Goal: Task Accomplishment & Management: Use online tool/utility

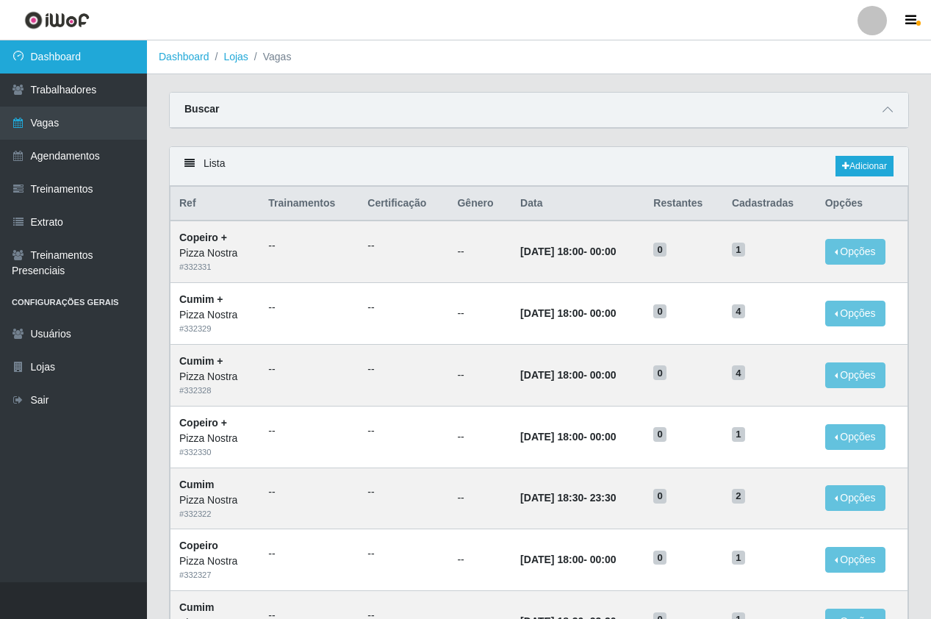
click at [123, 67] on link "Dashboard" at bounding box center [73, 56] width 147 height 33
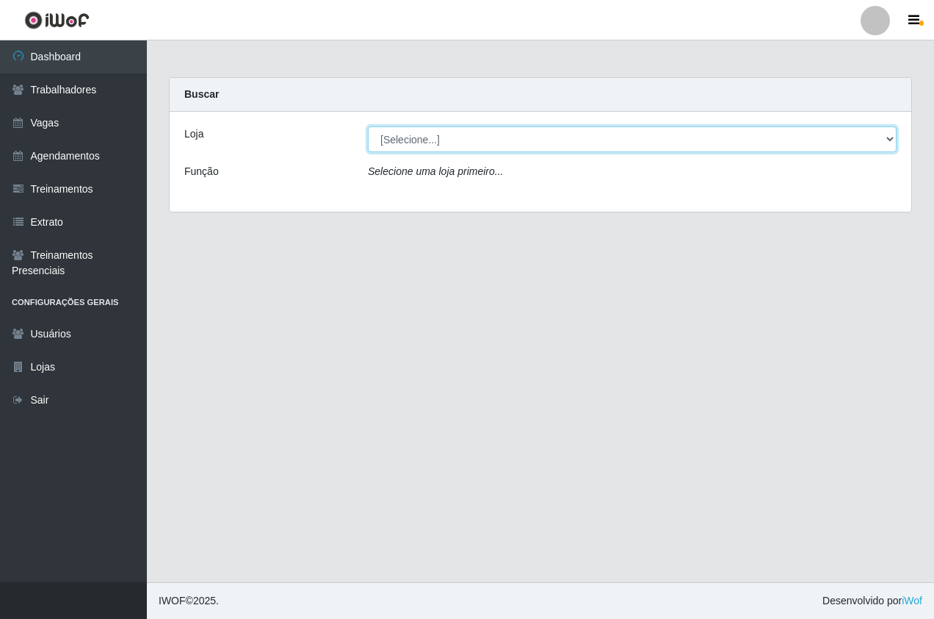
drag, startPoint x: 464, startPoint y: 139, endPoint x: 469, endPoint y: 153, distance: 14.9
click at [464, 139] on select "[Selecione...] Pizza Nostra" at bounding box center [632, 139] width 529 height 26
select select "337"
click at [368, 126] on select "[Selecione...] Pizza Nostra" at bounding box center [632, 139] width 529 height 26
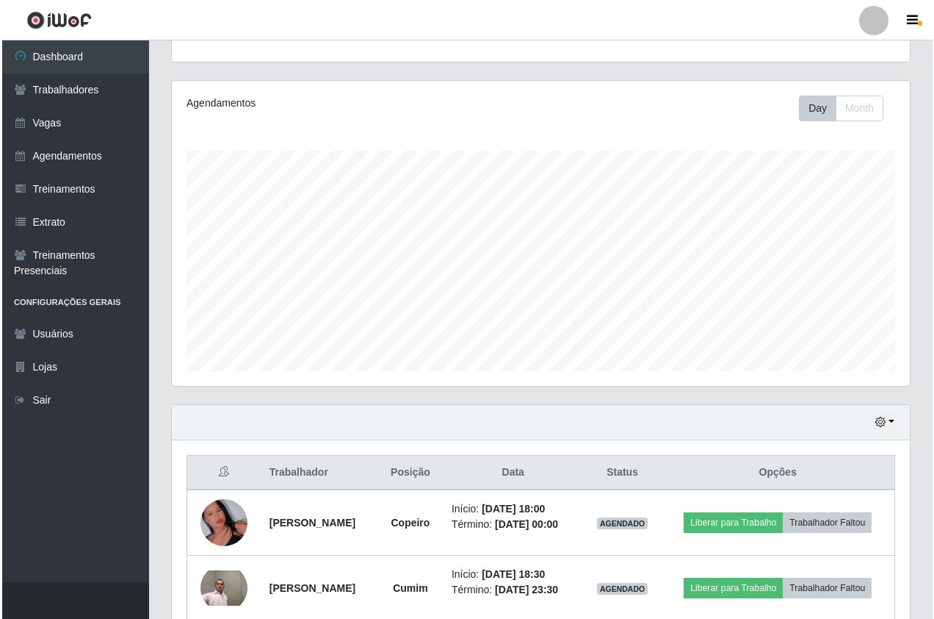
scroll to position [226, 0]
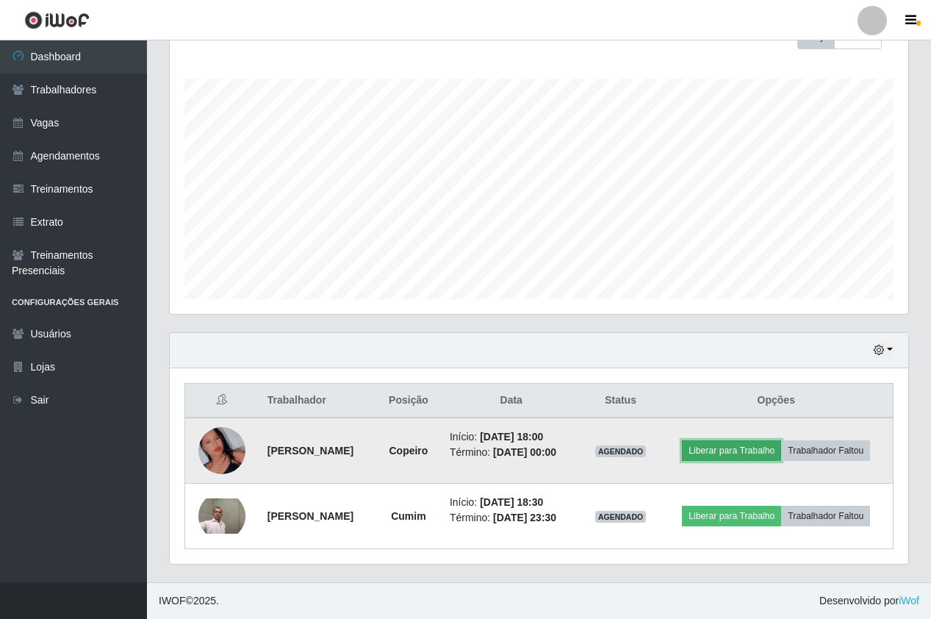
click at [750, 447] on button "Liberar para Trabalho" at bounding box center [731, 450] width 99 height 21
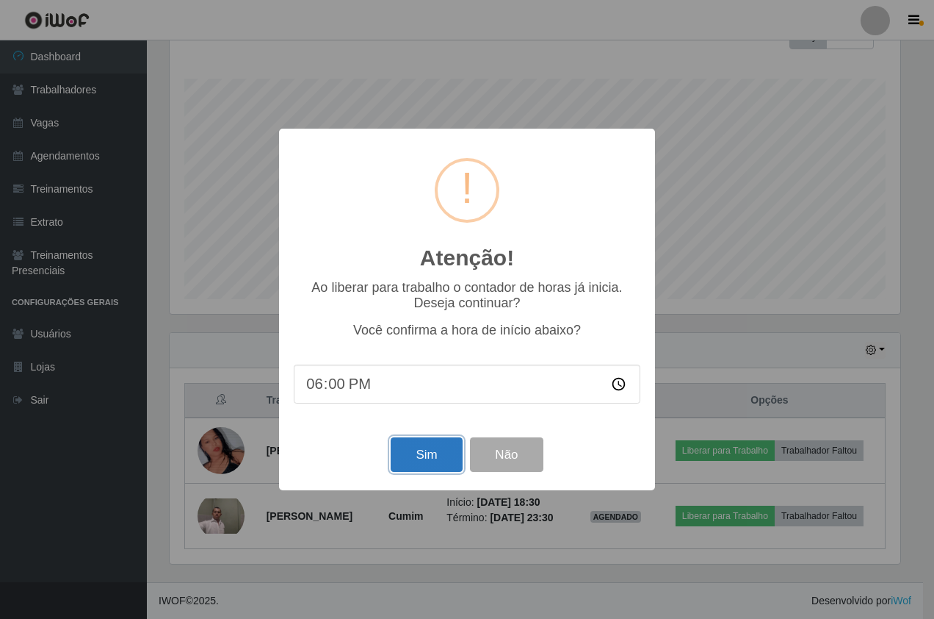
click at [422, 451] on button "Sim" at bounding box center [426, 454] width 71 height 35
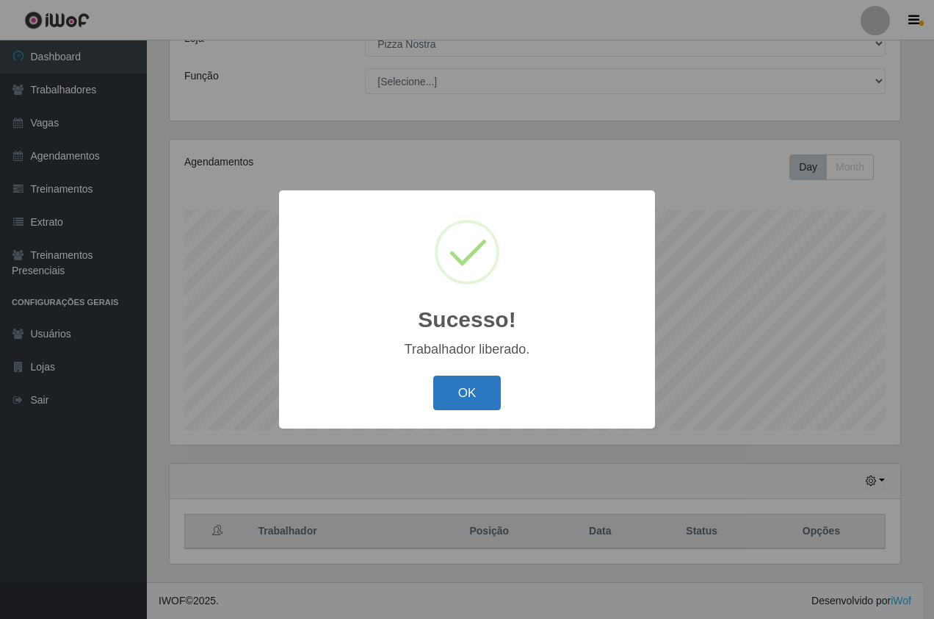
click at [494, 397] on button "OK" at bounding box center [467, 392] width 68 height 35
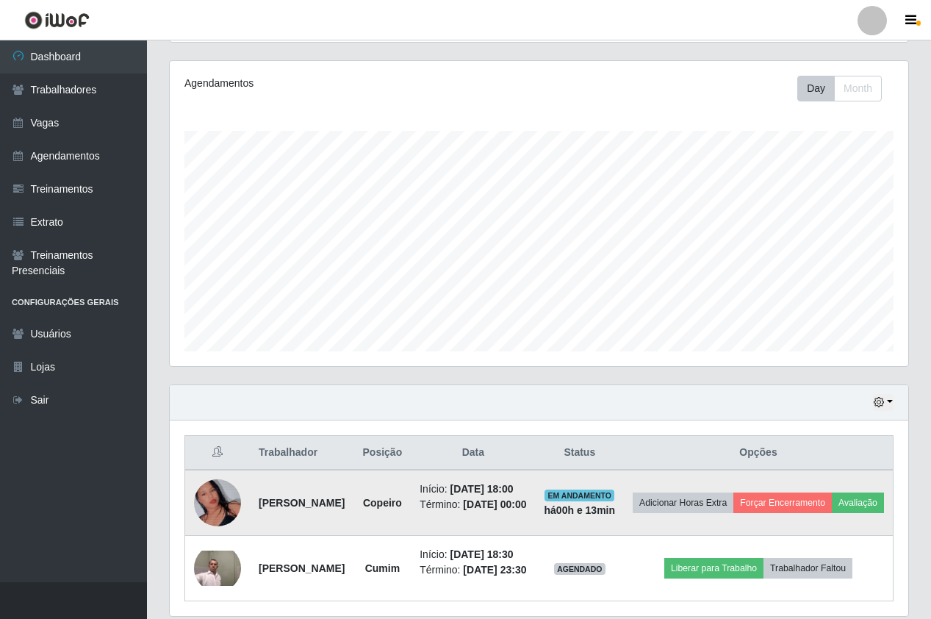
scroll to position [248, 0]
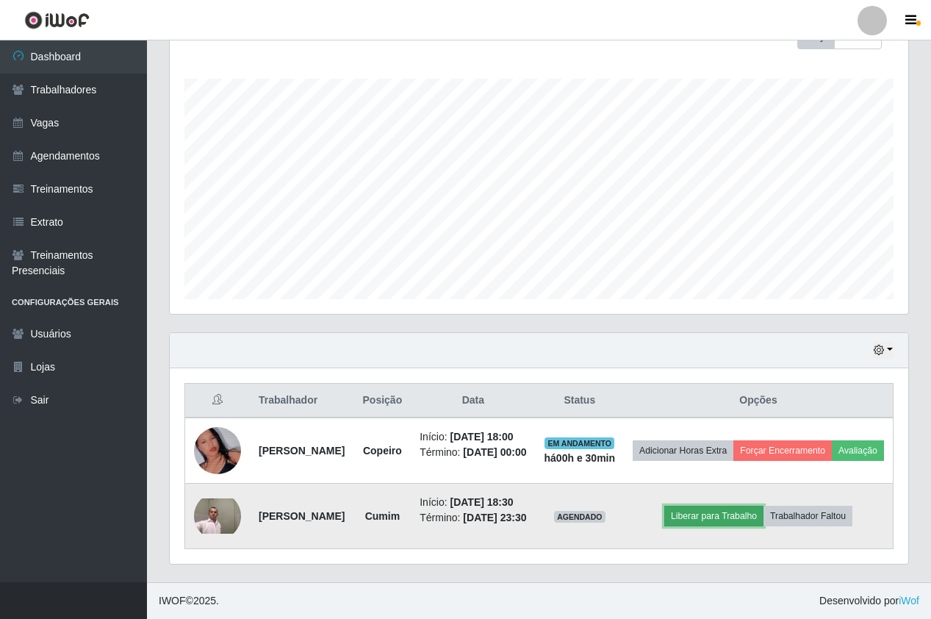
click at [744, 512] on button "Liberar para Trabalho" at bounding box center [713, 515] width 99 height 21
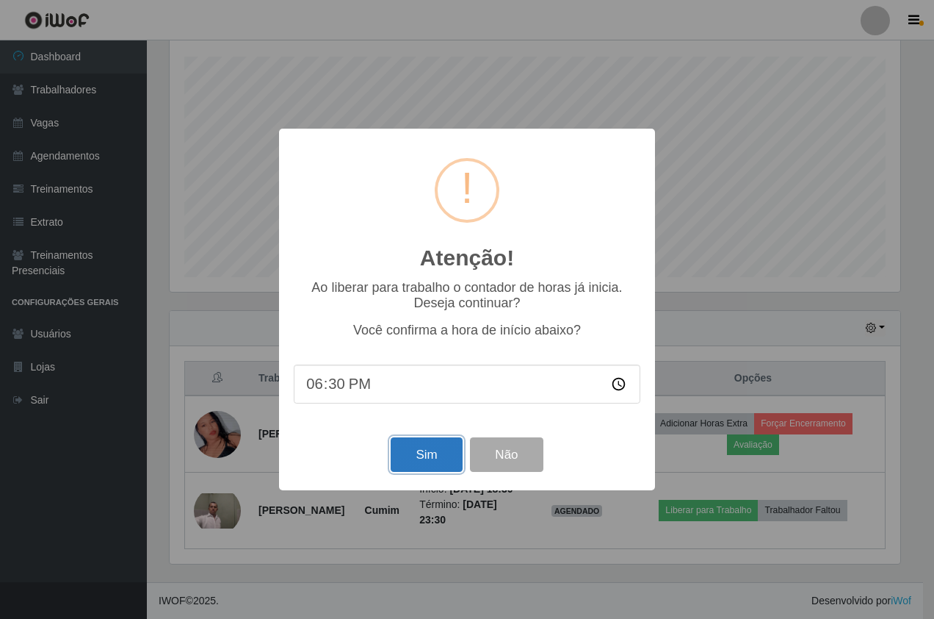
click at [436, 468] on button "Sim" at bounding box center [426, 454] width 71 height 35
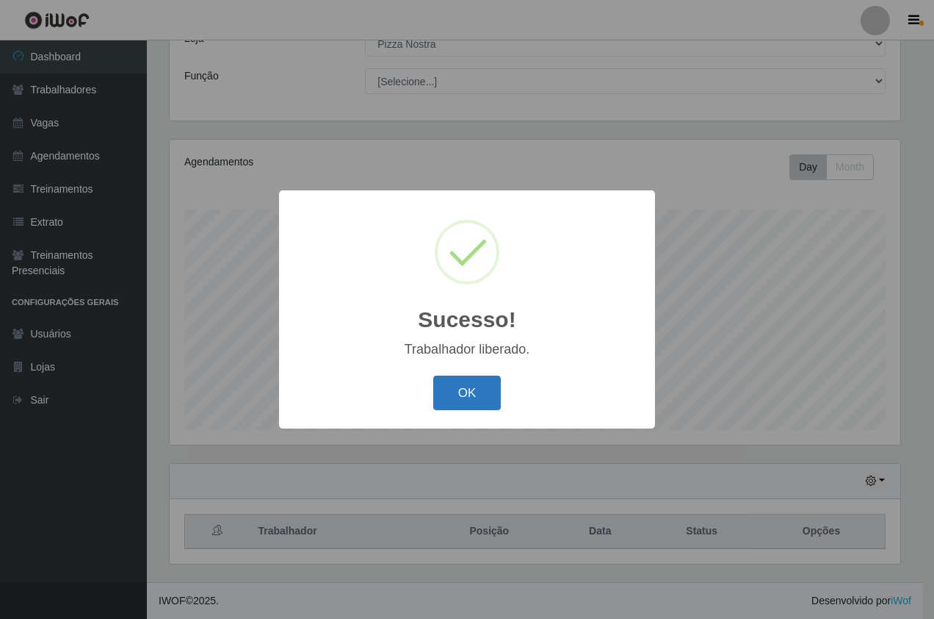
click at [442, 389] on button "OK" at bounding box center [467, 392] width 68 height 35
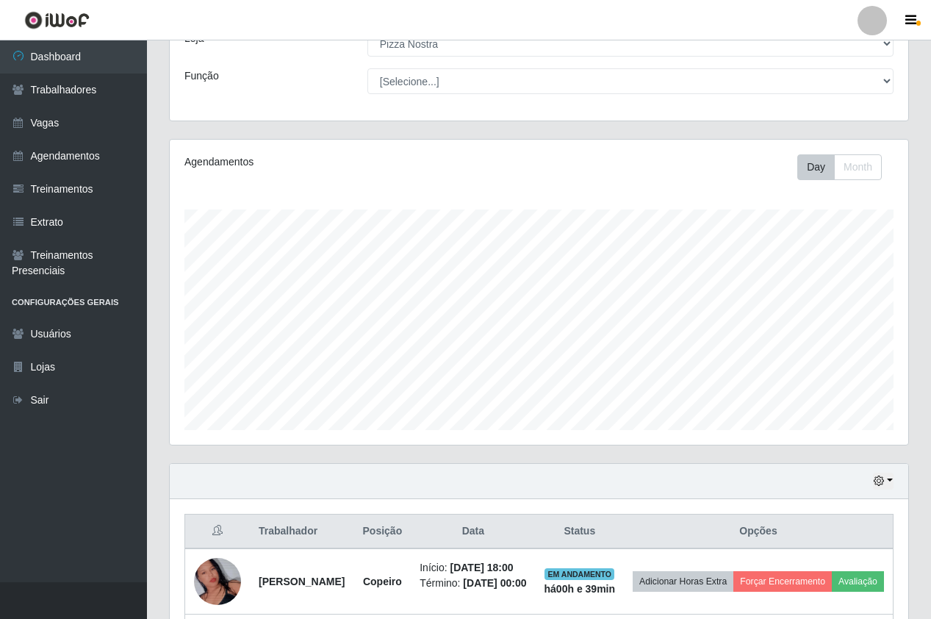
scroll to position [248, 0]
